Goal: Ask a question

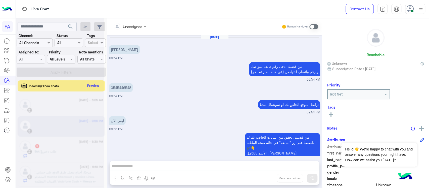
scroll to position [318, 0]
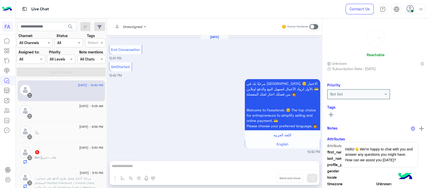
scroll to position [21, 0]
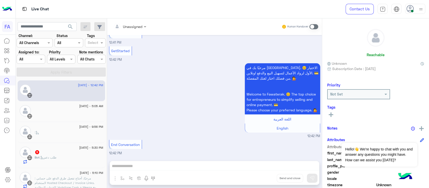
click at [174, 79] on div "مرحبًا بك في [GEOGRAPHIC_DATA]. 😊 الاختيار الأول لرواد الأعمال لتسهيل البيع وال…" at bounding box center [214, 100] width 211 height 76
click at [56, 107] on div "[DATE] - 5:05 AM" at bounding box center [69, 106] width 69 height 3
